Goal: Task Accomplishment & Management: Use online tool/utility

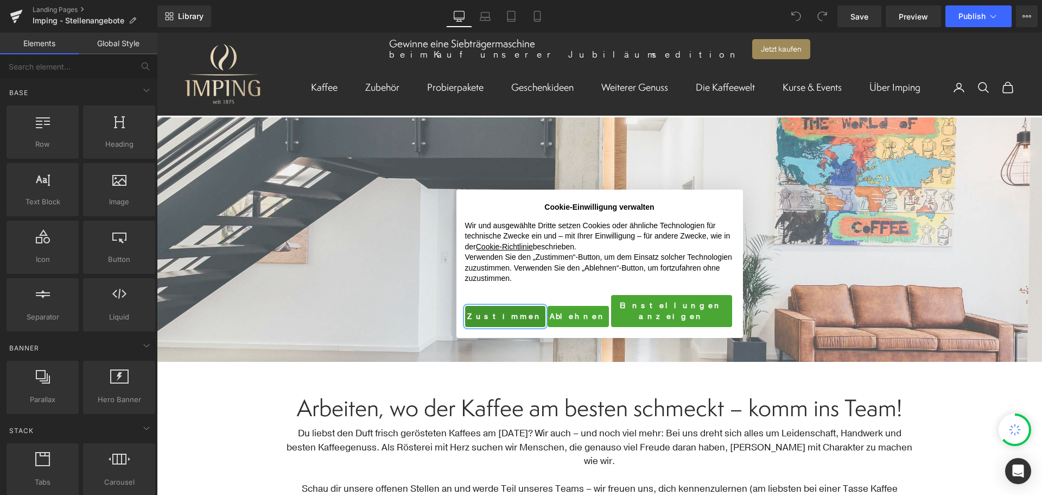
click at [498, 306] on button "Zustimmen" at bounding box center [505, 317] width 80 height 22
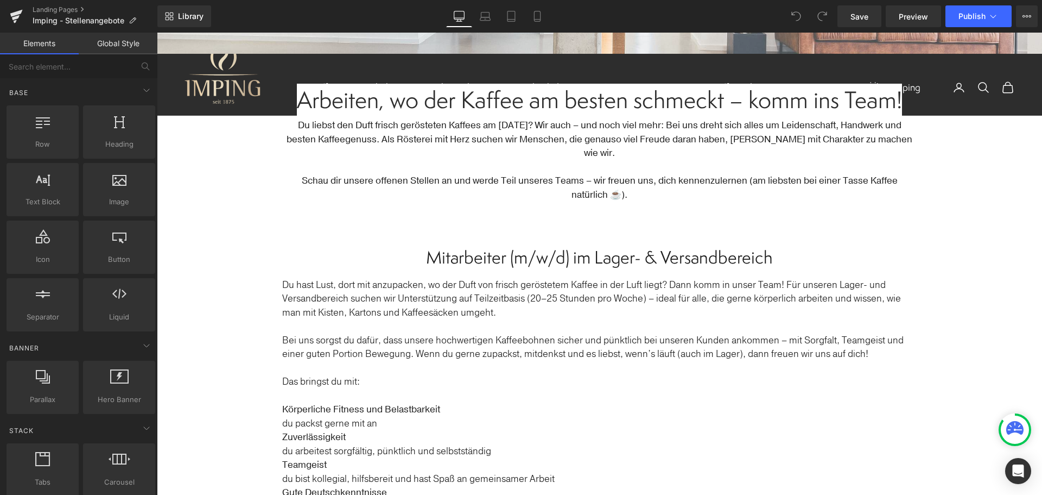
scroll to position [326, 0]
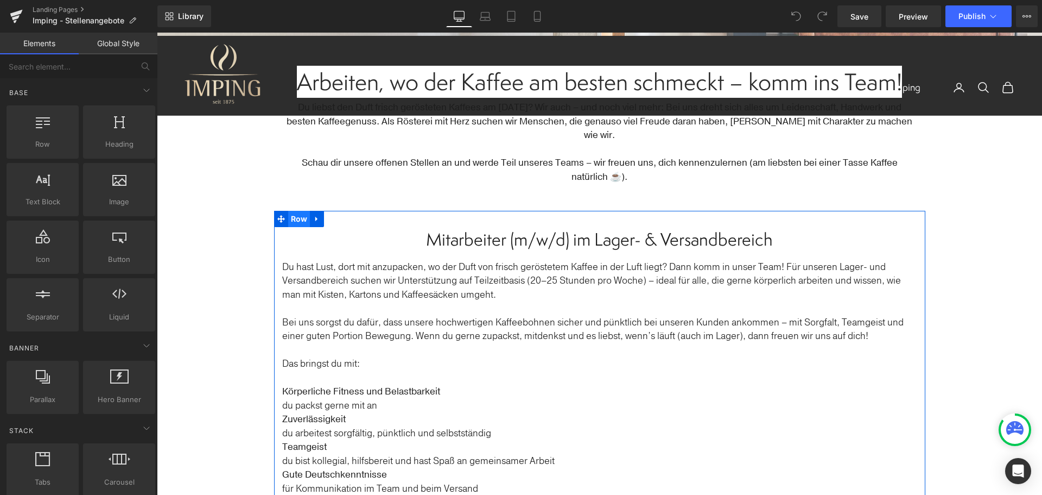
click at [302, 211] on span "Row" at bounding box center [299, 219] width 22 height 16
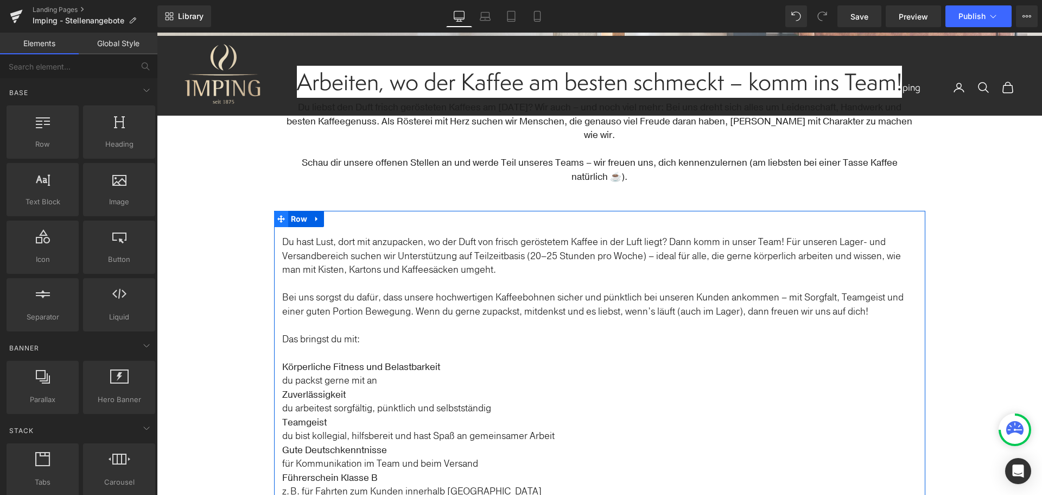
click at [277, 215] on icon at bounding box center [281, 219] width 8 height 8
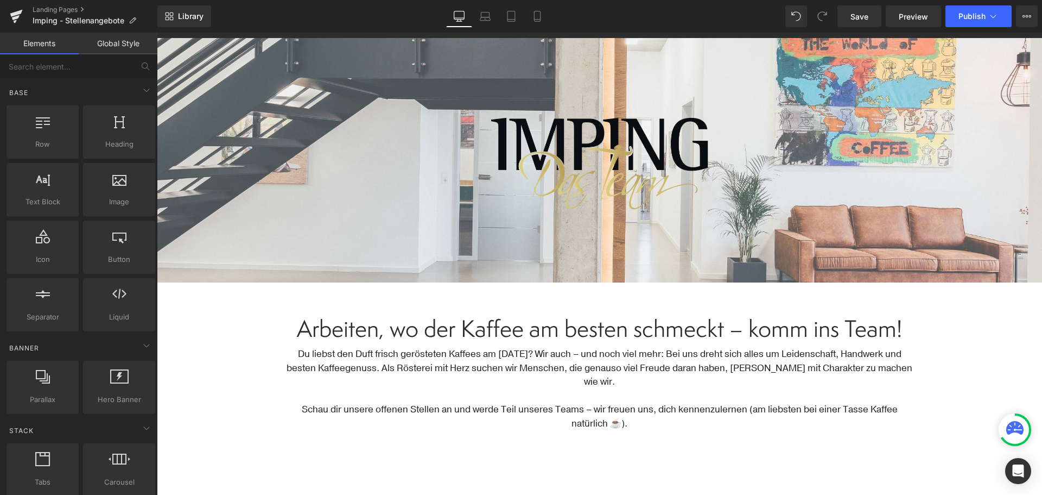
scroll to position [54, 0]
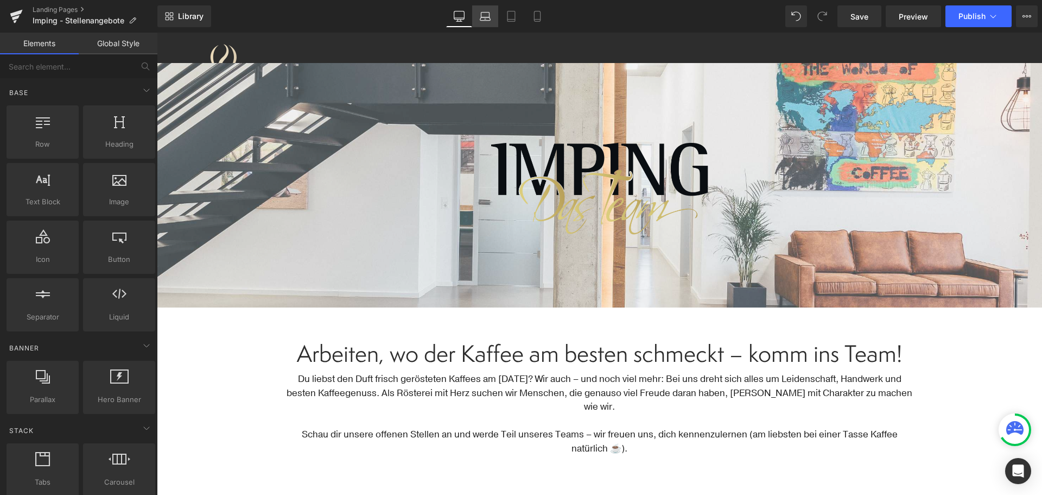
click at [488, 19] on icon at bounding box center [485, 16] width 11 height 11
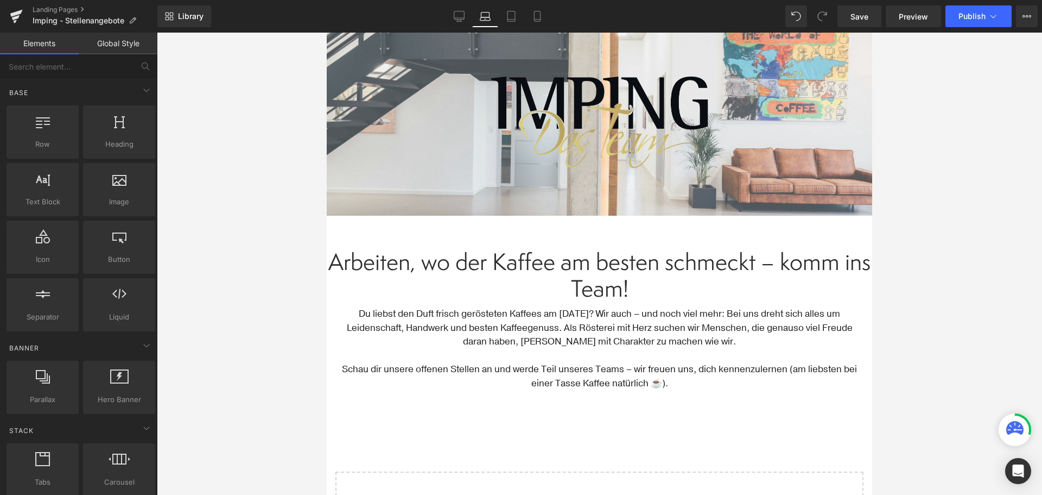
scroll to position [0, 0]
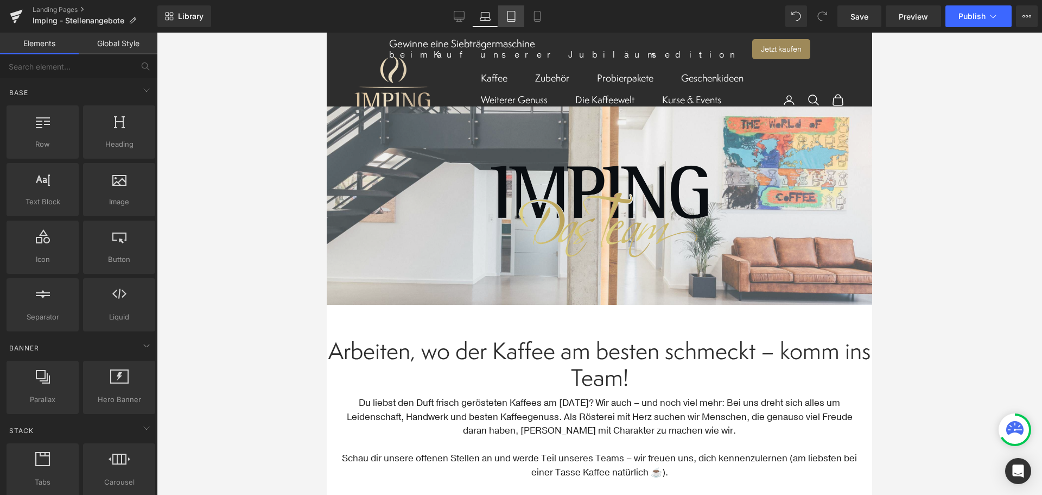
click at [511, 23] on link "Tablet" at bounding box center [511, 16] width 26 height 22
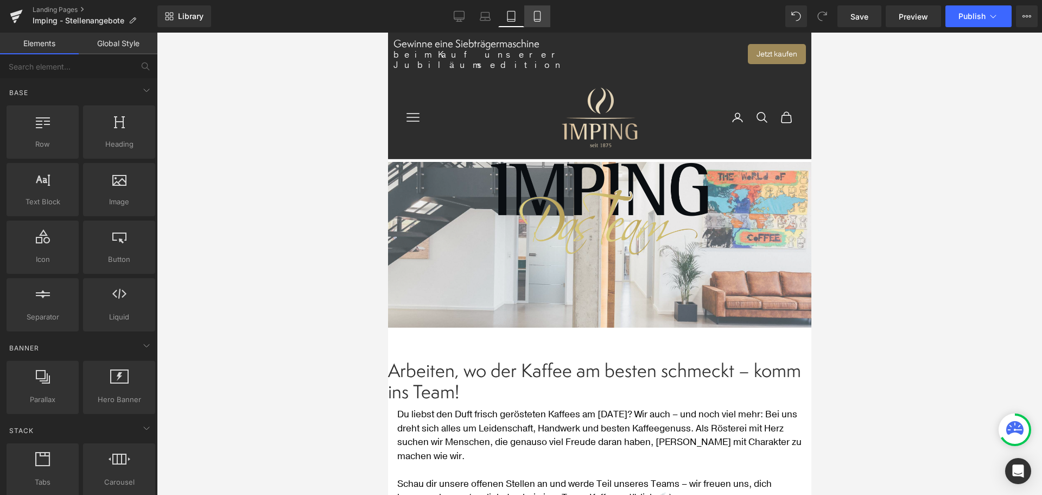
click at [524, 15] on link "Mobile" at bounding box center [537, 16] width 26 height 22
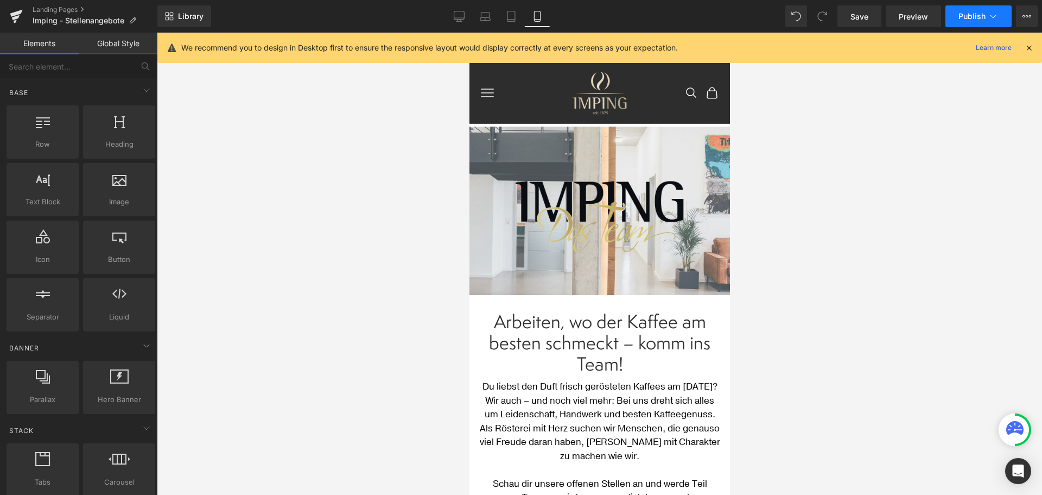
click at [967, 18] on span "Publish" at bounding box center [972, 16] width 27 height 9
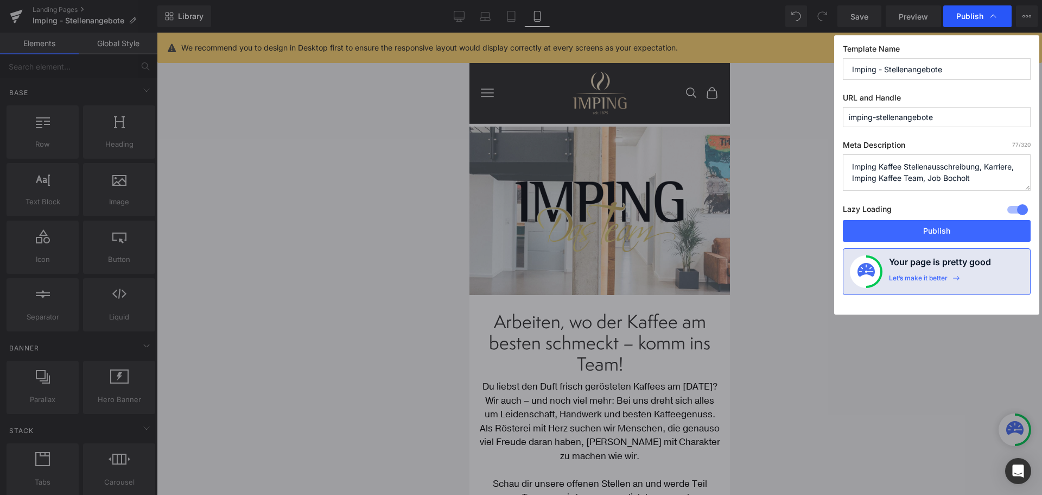
click at [971, 10] on div "Publish" at bounding box center [978, 16] width 68 height 22
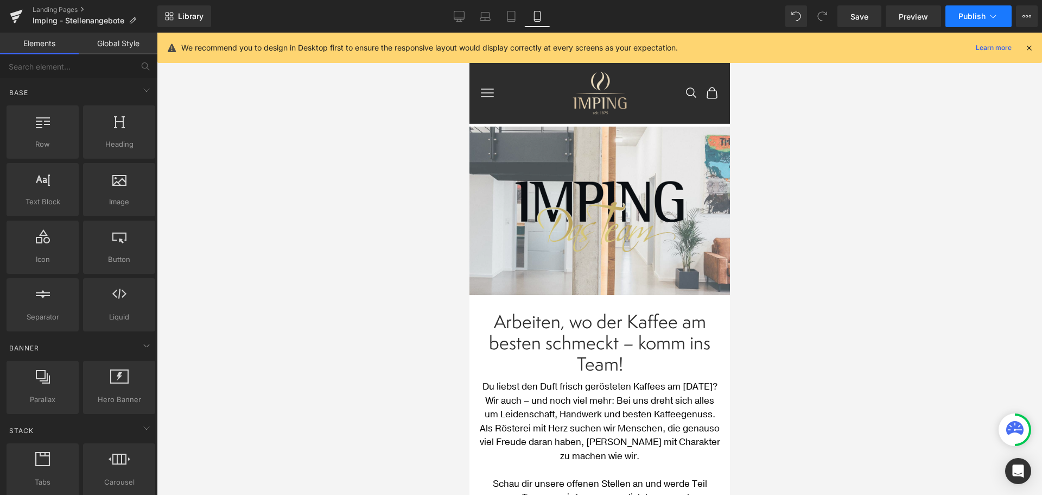
click at [970, 17] on span "Publish" at bounding box center [972, 16] width 27 height 9
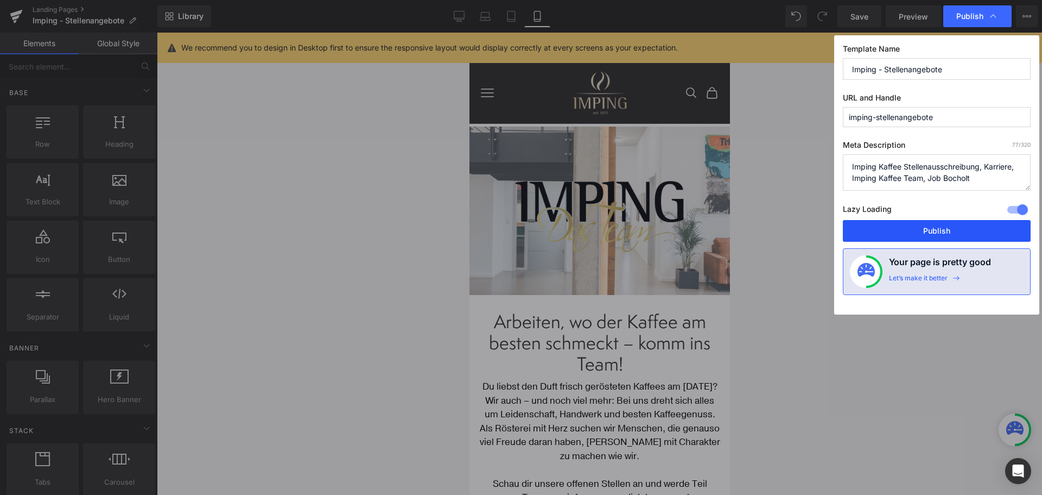
click at [946, 231] on button "Publish" at bounding box center [937, 231] width 188 height 22
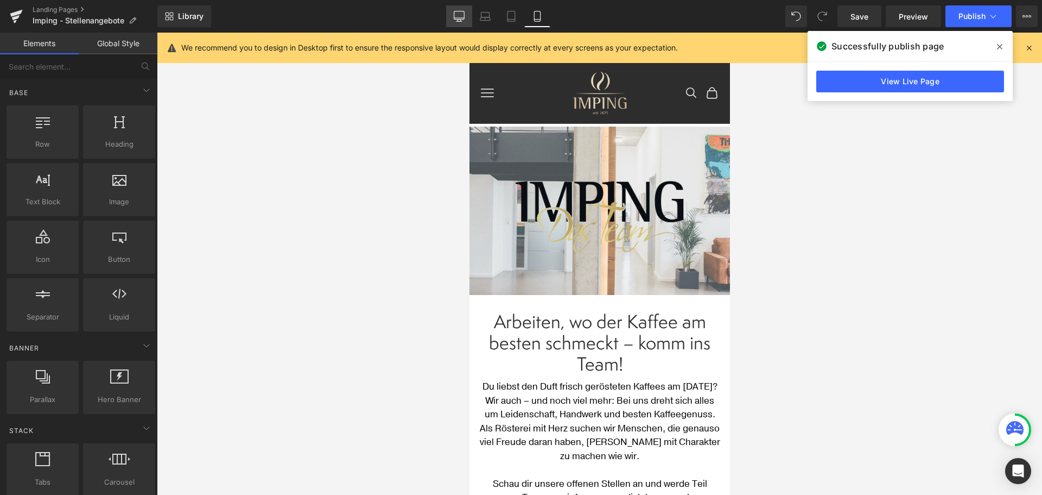
click at [463, 20] on icon at bounding box center [459, 15] width 10 height 8
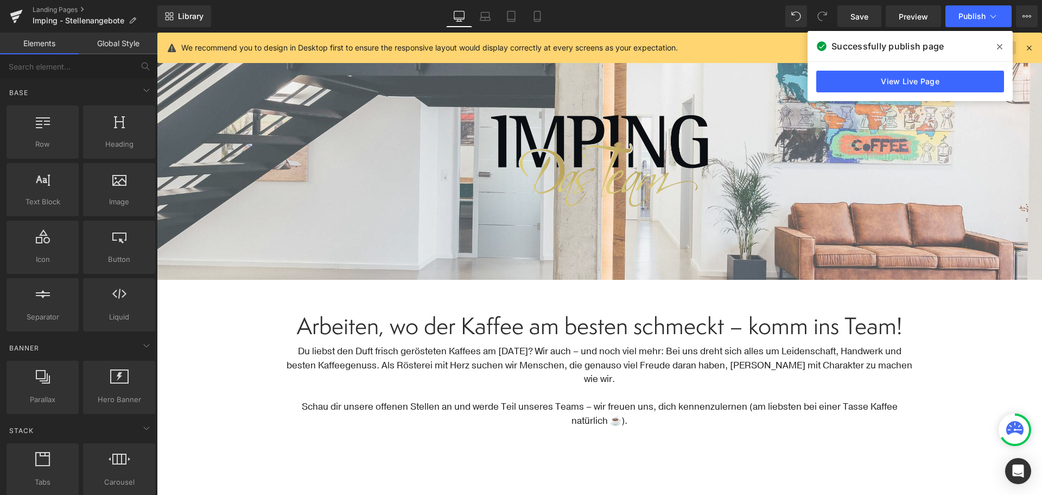
click at [996, 43] on span at bounding box center [999, 46] width 17 height 17
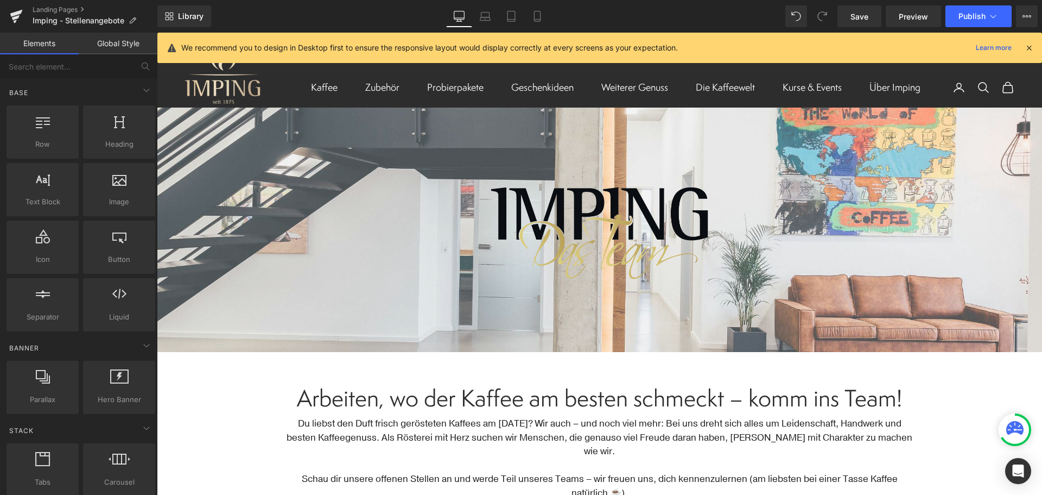
scroll to position [0, 0]
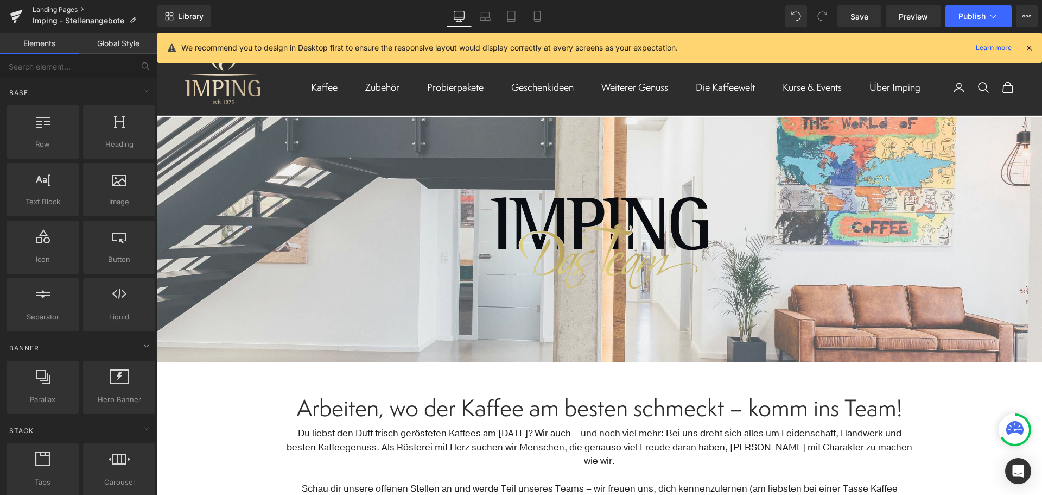
click at [55, 6] on link "Landing Pages" at bounding box center [95, 9] width 125 height 9
